Goal: Information Seeking & Learning: Find specific fact

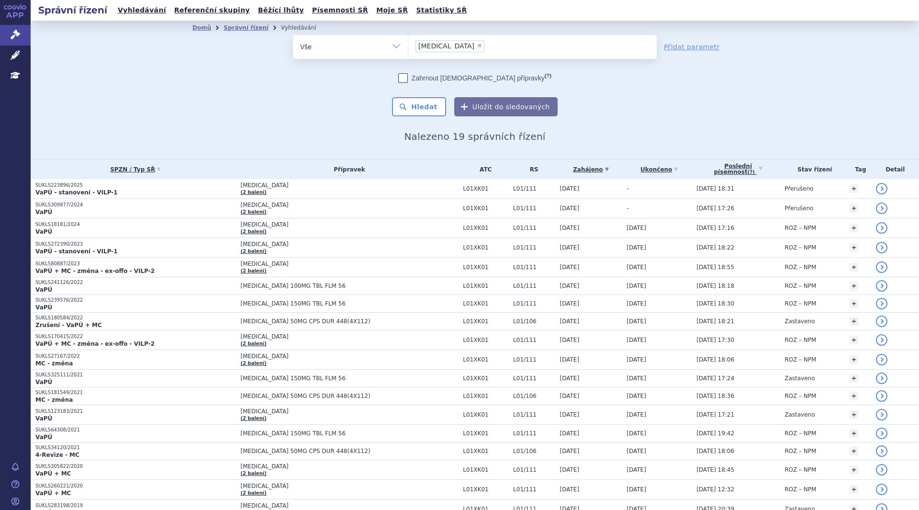
click at [446, 49] on li "× [MEDICAL_DATA]" at bounding box center [450, 46] width 69 height 12
click at [409, 49] on select "[MEDICAL_DATA]" at bounding box center [408, 46] width 0 height 24
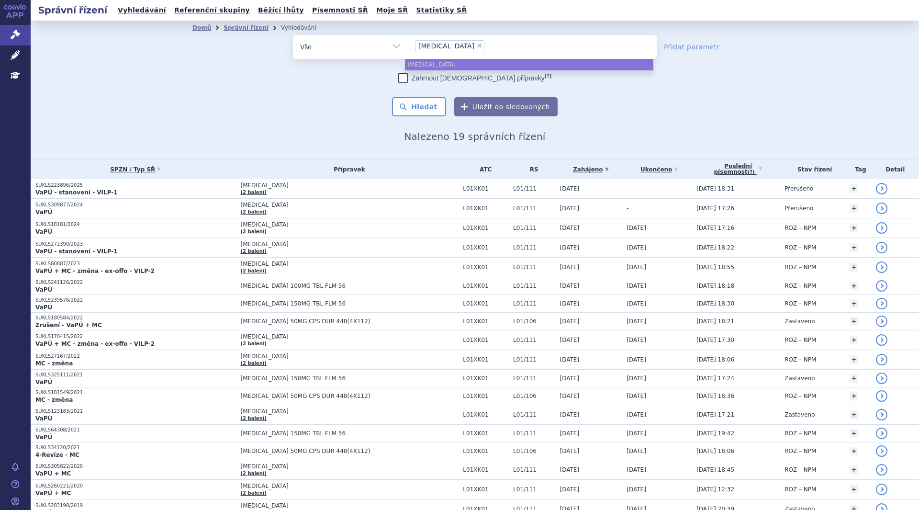
click at [477, 45] on span "×" at bounding box center [480, 46] width 6 height 6
click at [409, 45] on select "[MEDICAL_DATA]" at bounding box center [408, 46] width 0 height 24
select select
type input "ca"
type input "cal"
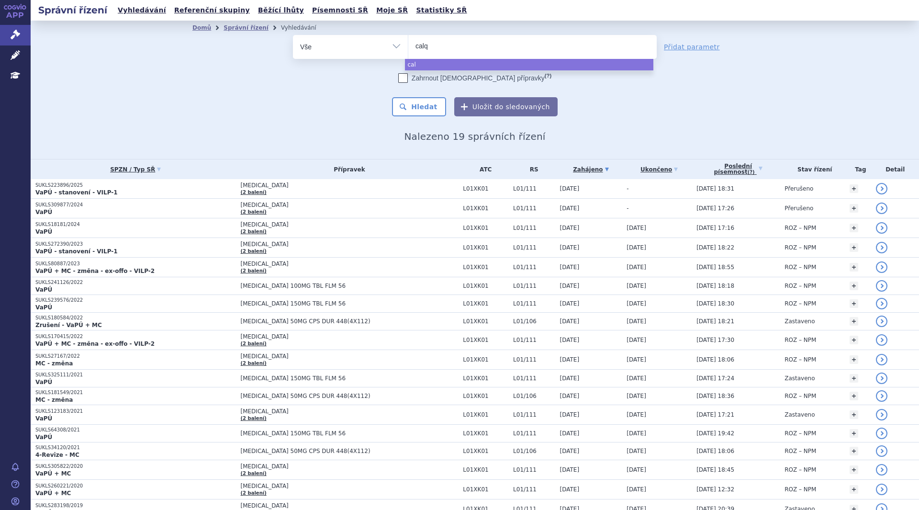
type input "calqu"
type input "calque"
type input "calquenc"
type input "[MEDICAL_DATA]"
select select "[MEDICAL_DATA]"
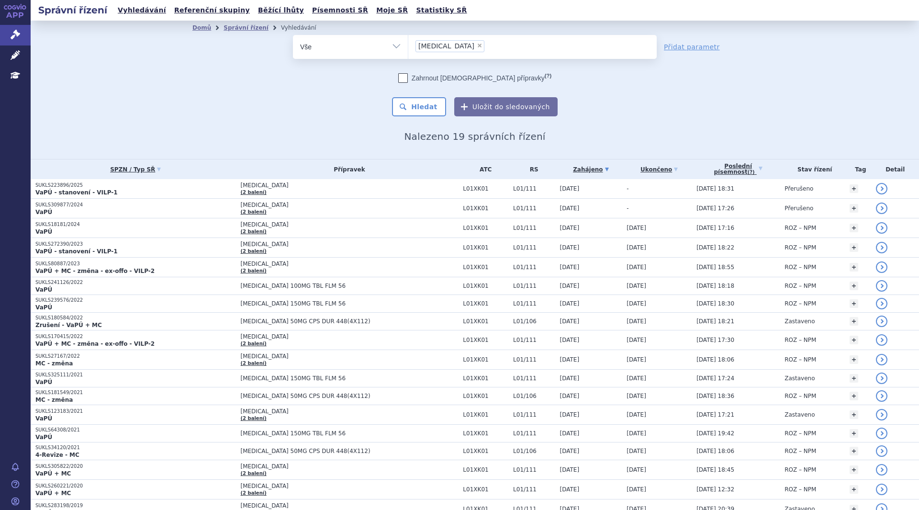
click at [428, 106] on button "Hledat" at bounding box center [419, 106] width 54 height 19
